Goal: Find specific page/section: Find specific page/section

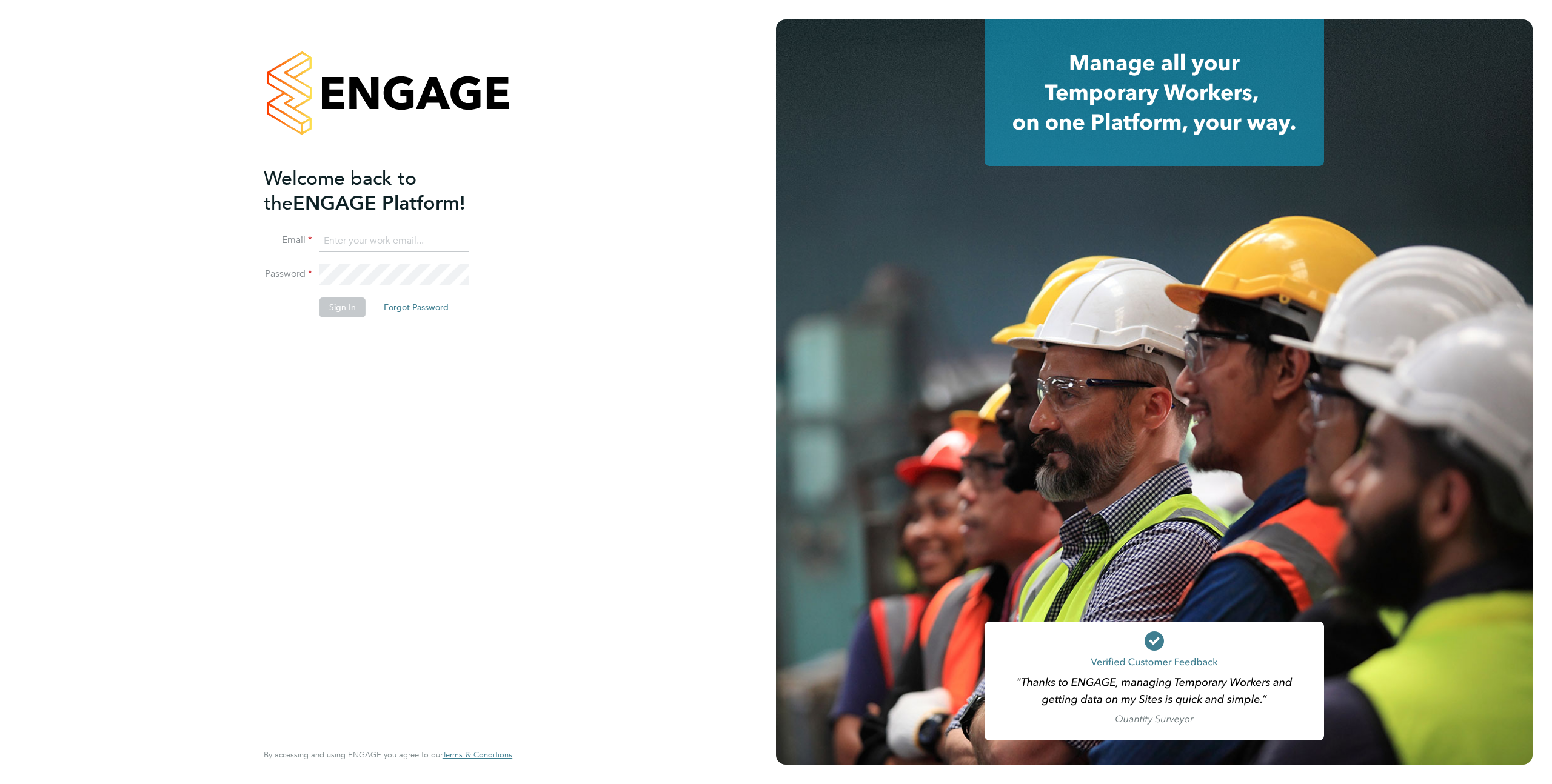
click at [343, 242] on input at bounding box center [394, 241] width 150 height 22
type input "support@engagelabs.io"
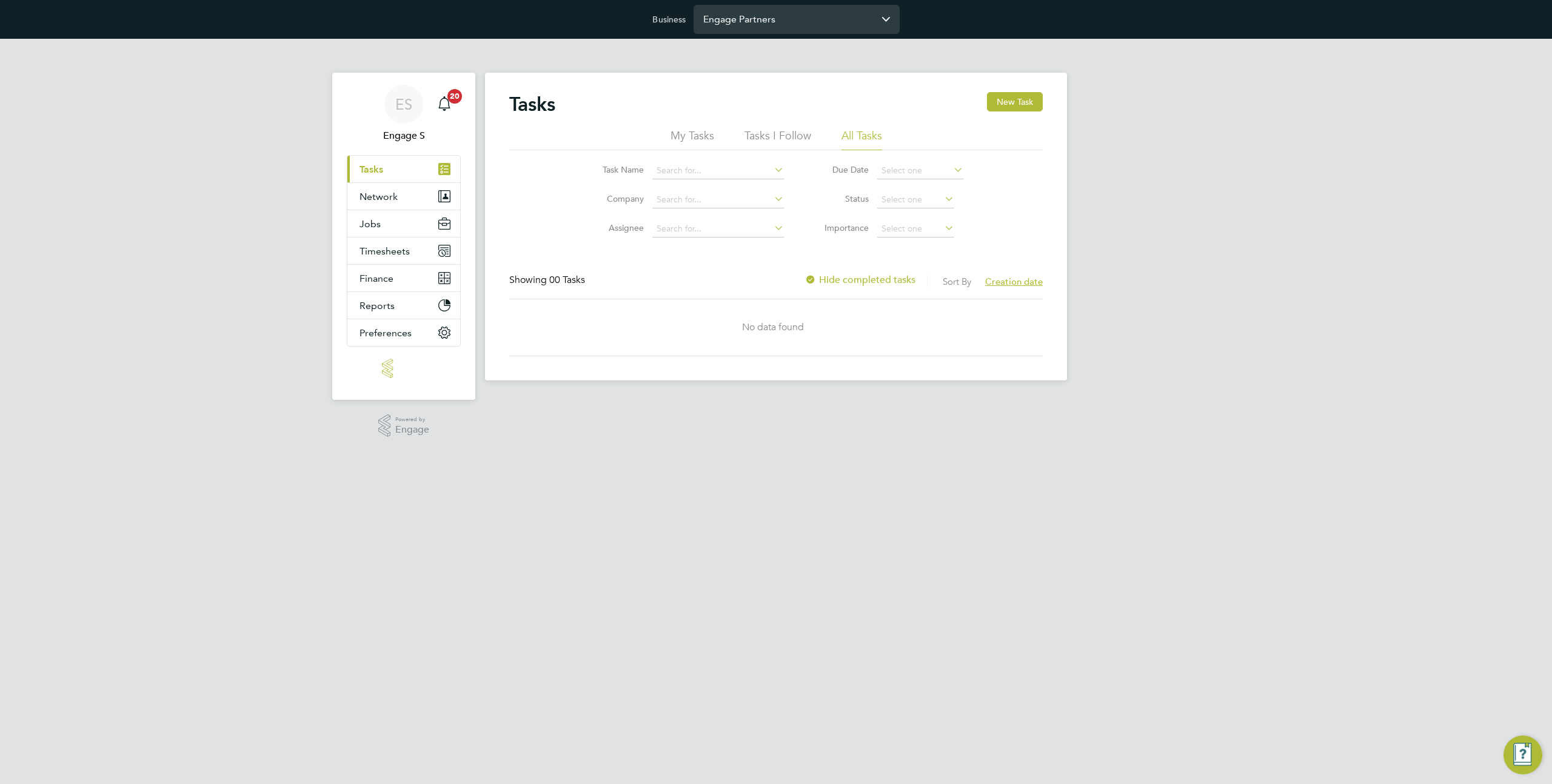
click at [774, 24] on input "Engage Partners" at bounding box center [797, 19] width 206 height 29
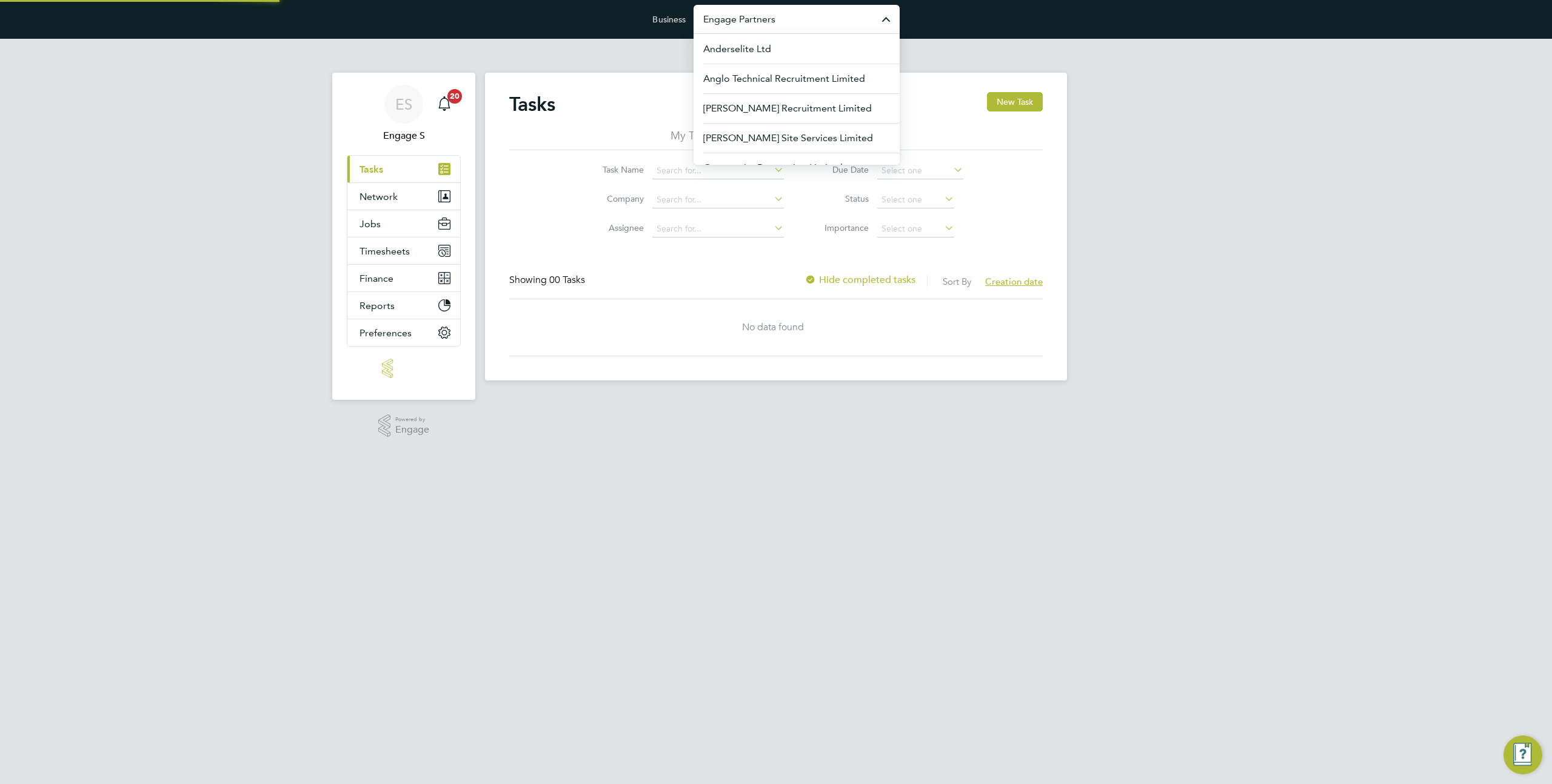
click at [774, 24] on input "Engage Partners" at bounding box center [797, 19] width 206 height 29
type input "mor"
